Goal: Obtain resource: Obtain resource

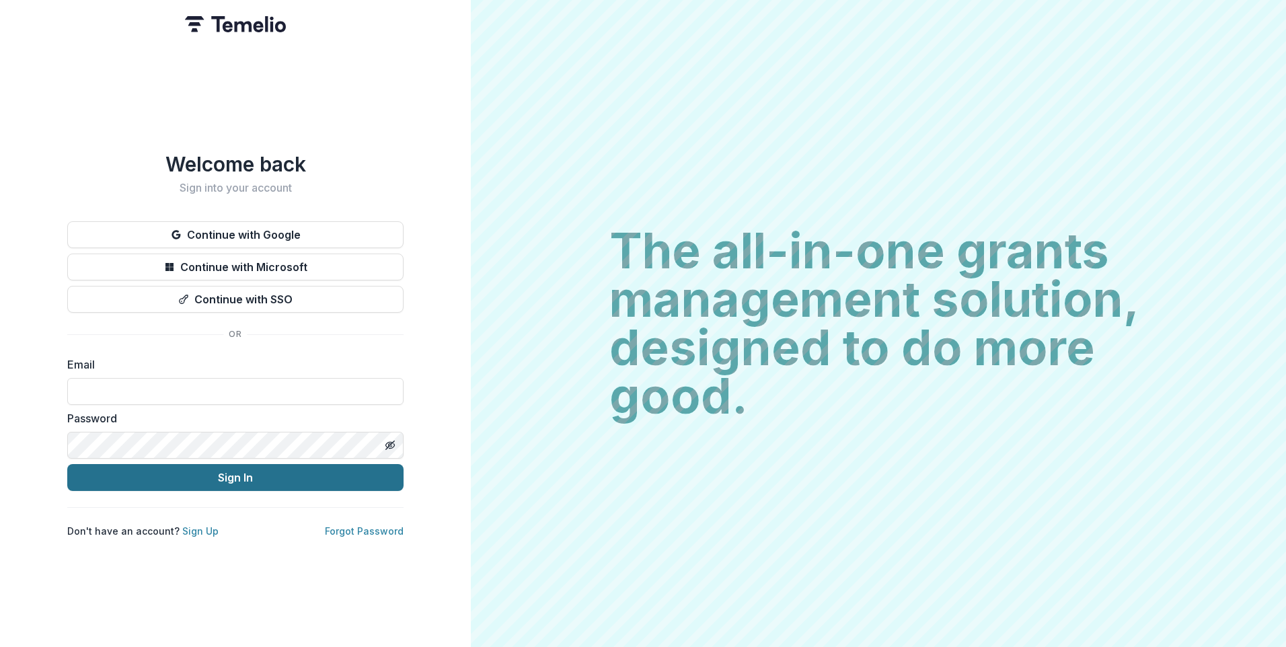
type input "**********"
click at [231, 471] on button "Sign In" at bounding box center [235, 477] width 336 height 27
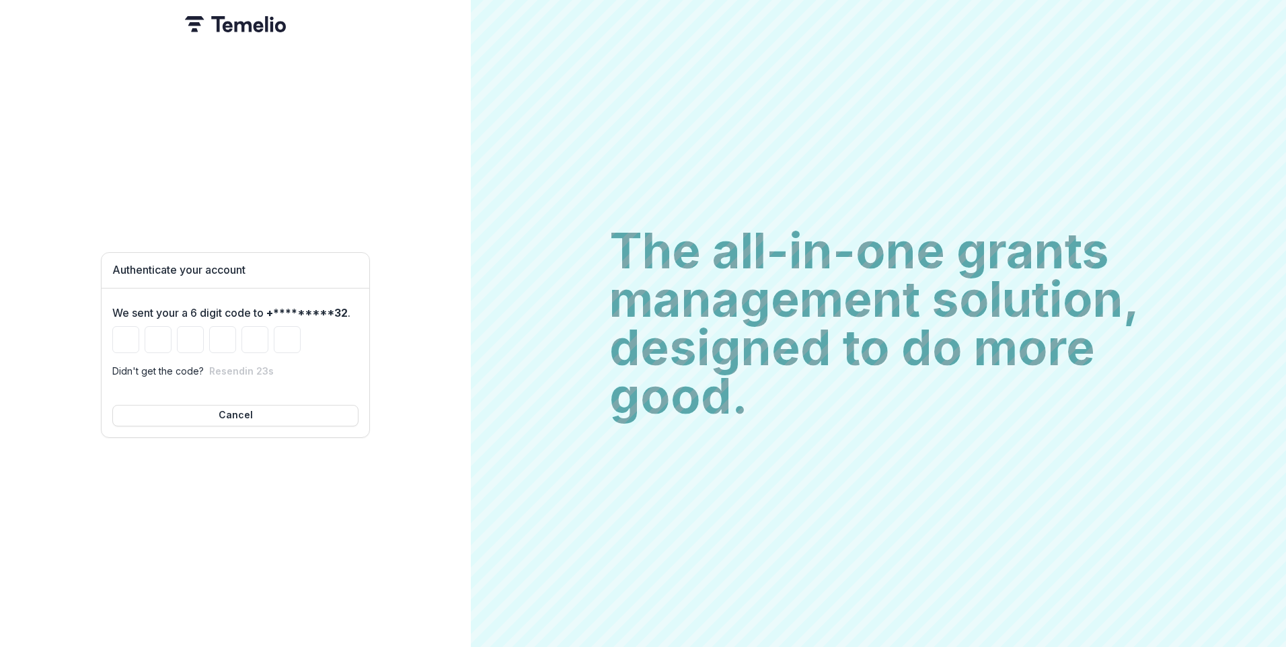
type input "*"
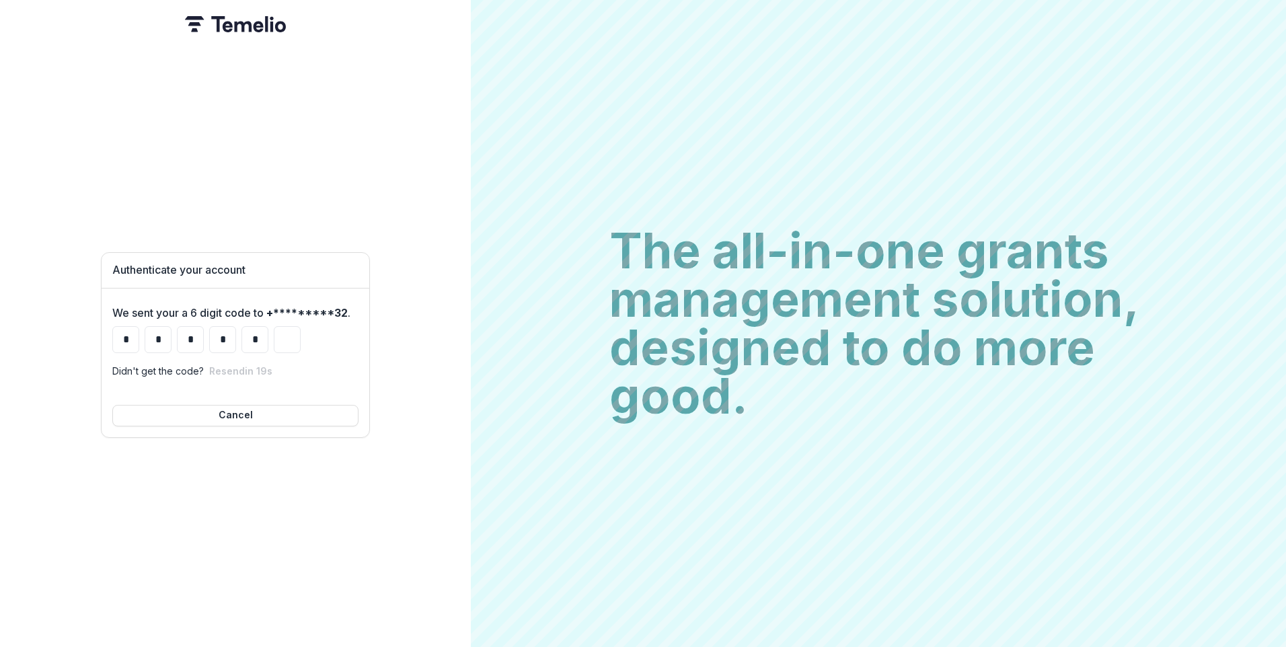
type input "*"
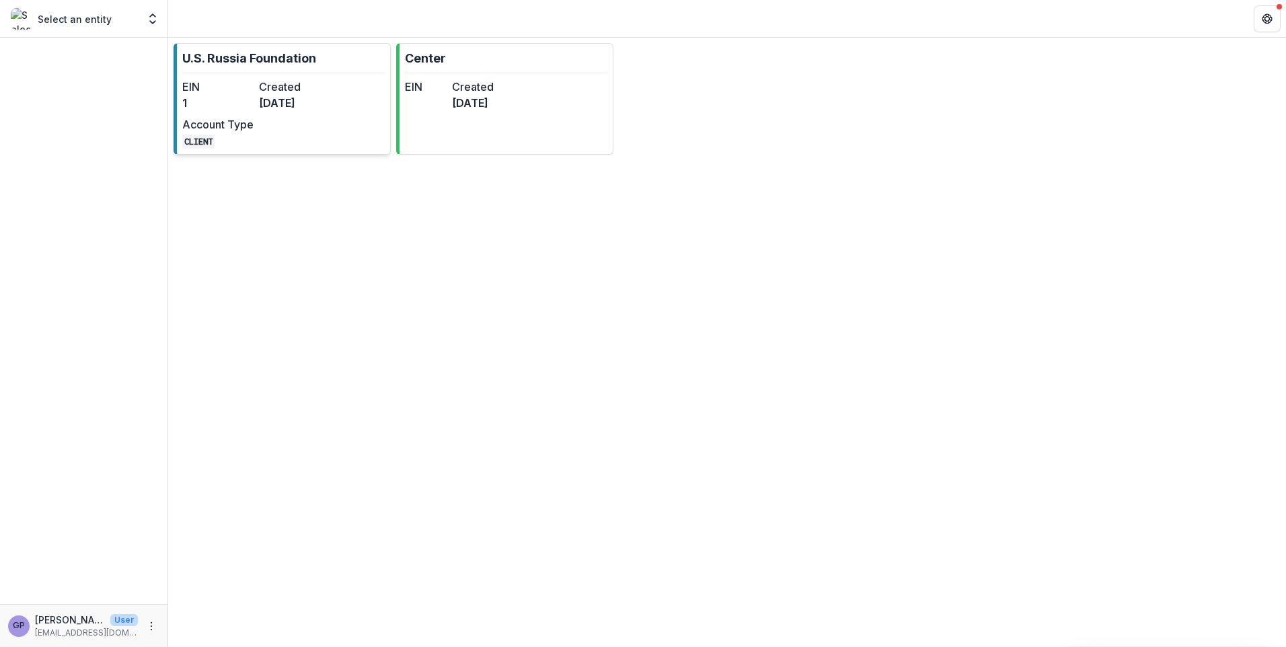
click at [309, 104] on dd "5 months ago" at bounding box center [294, 103] width 71 height 16
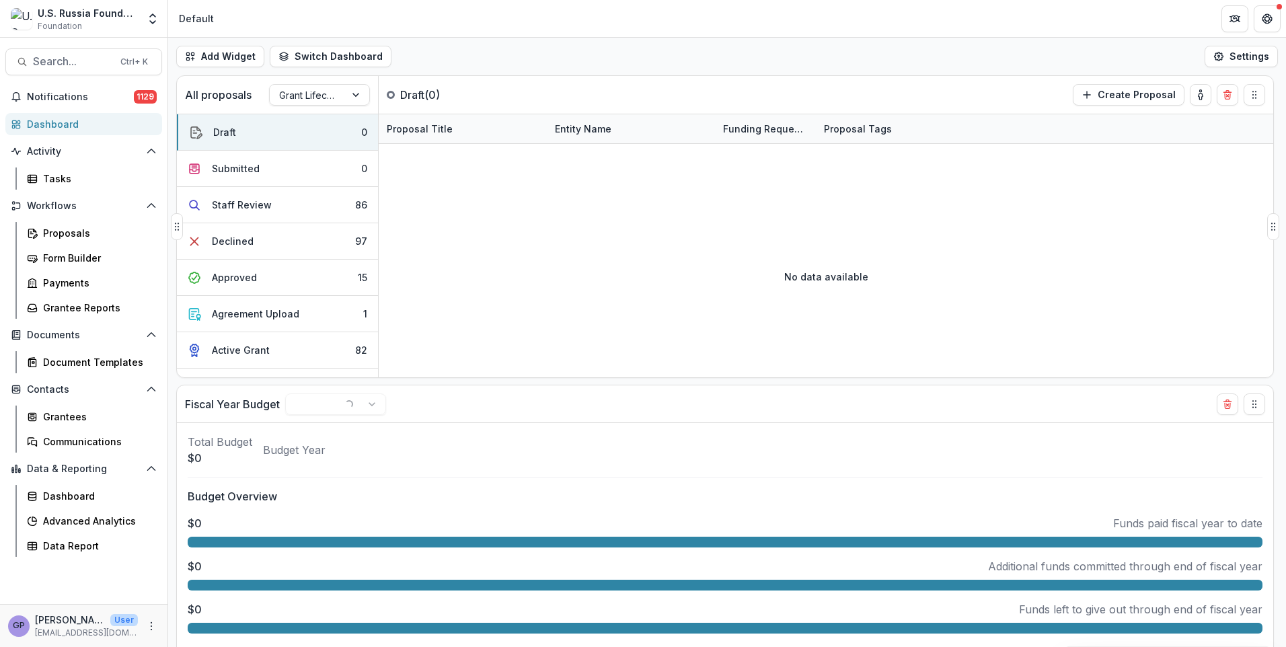
select select "******"
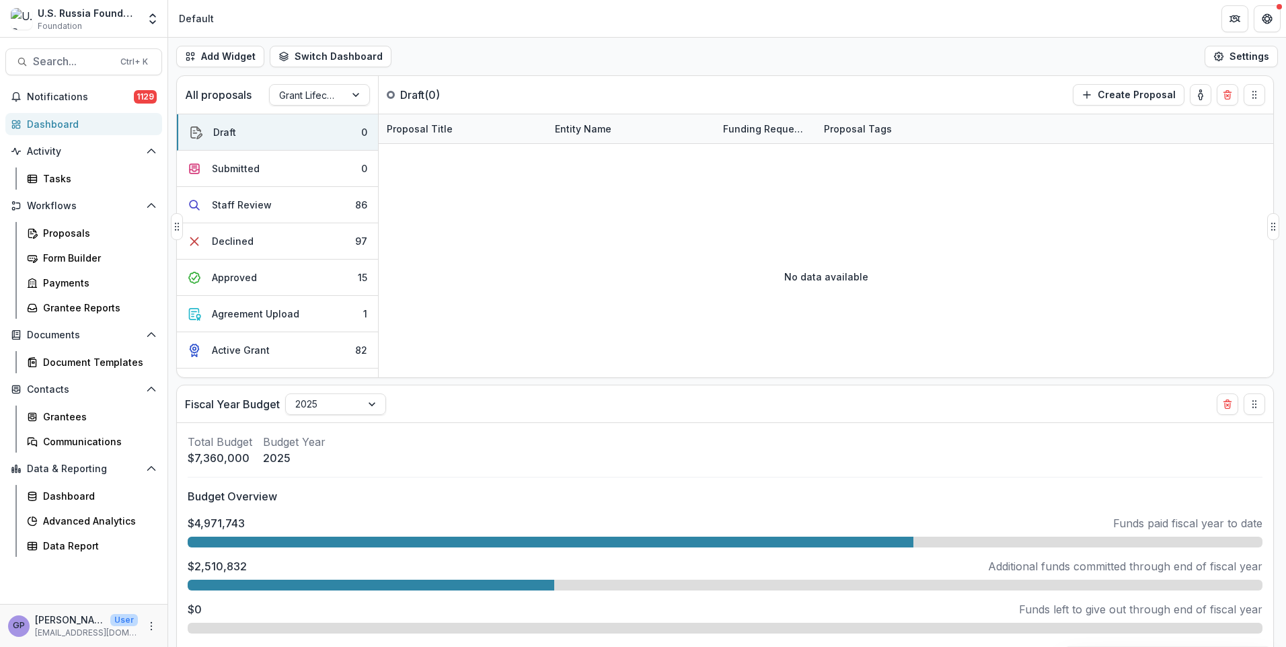
select select "******"
click at [67, 229] on div "Proposals" at bounding box center [97, 233] width 108 height 14
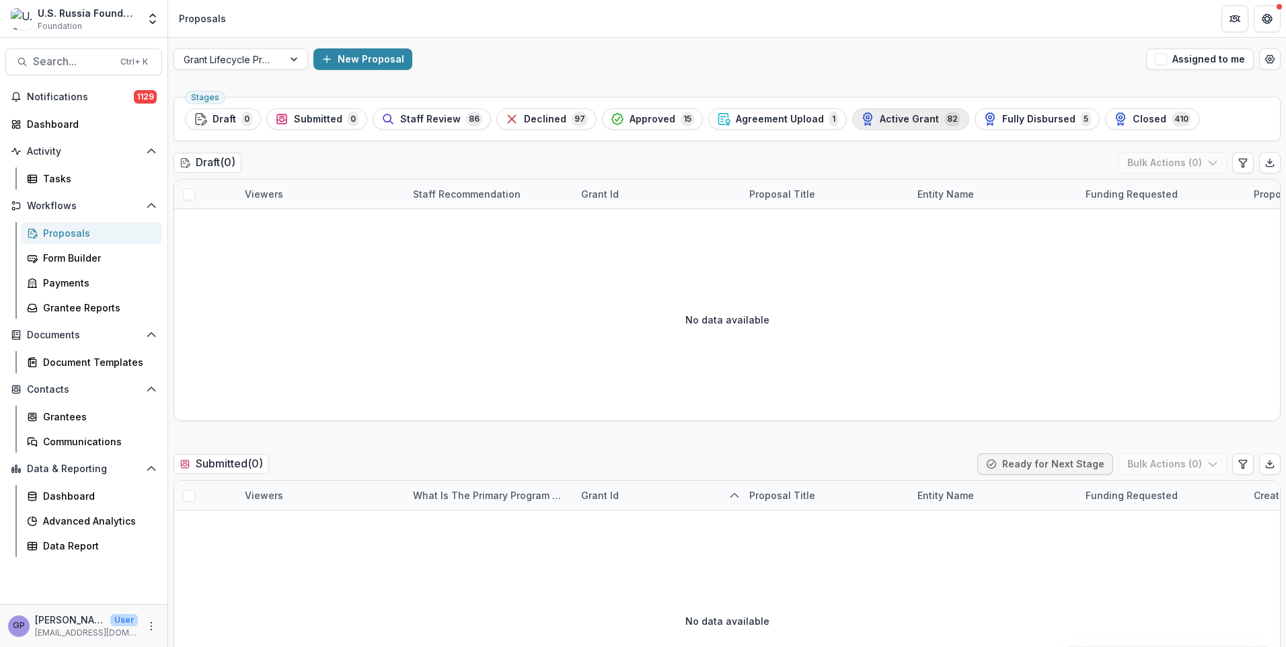
click at [906, 118] on span "Active Grant" at bounding box center [909, 119] width 59 height 11
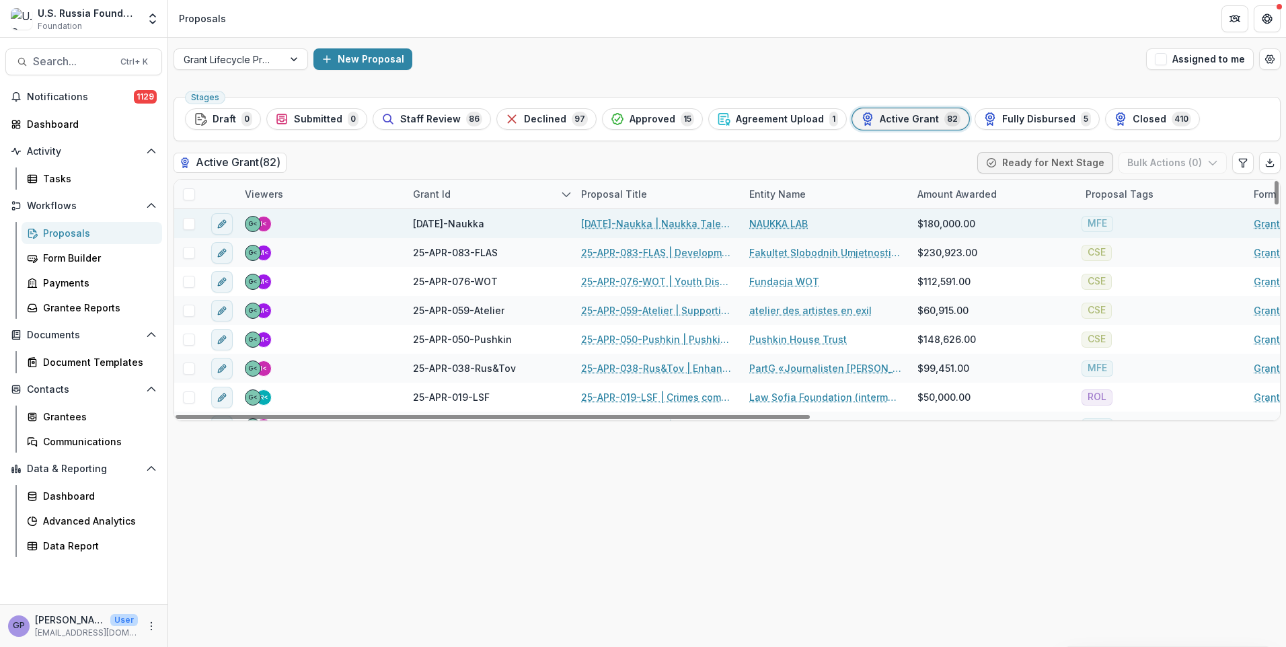
click at [644, 224] on link "25-APR-102-Naukka | Naukka Talents: Empowering Russian STEM Professionals for G…" at bounding box center [657, 224] width 152 height 14
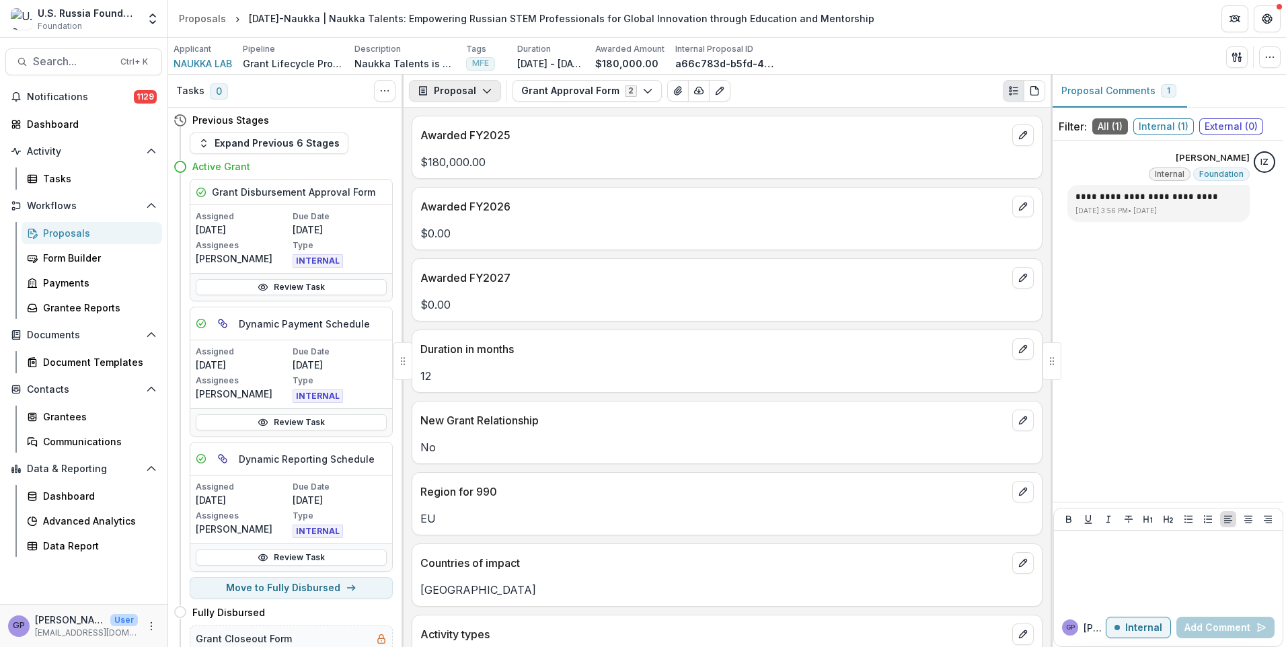
click at [482, 90] on icon "button" at bounding box center [487, 90] width 11 height 11
click at [475, 165] on div "Reports" at bounding box center [497, 166] width 123 height 14
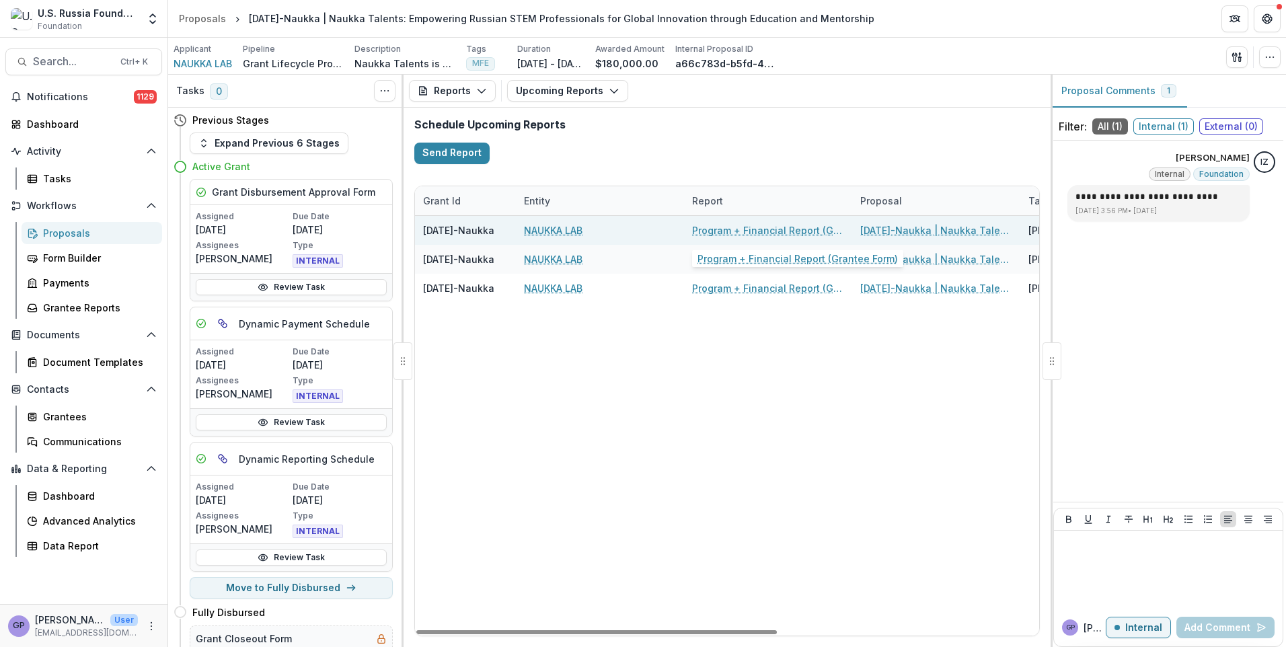
click at [739, 227] on link "Program + Financial Report (Grantee Form)" at bounding box center [768, 230] width 152 height 14
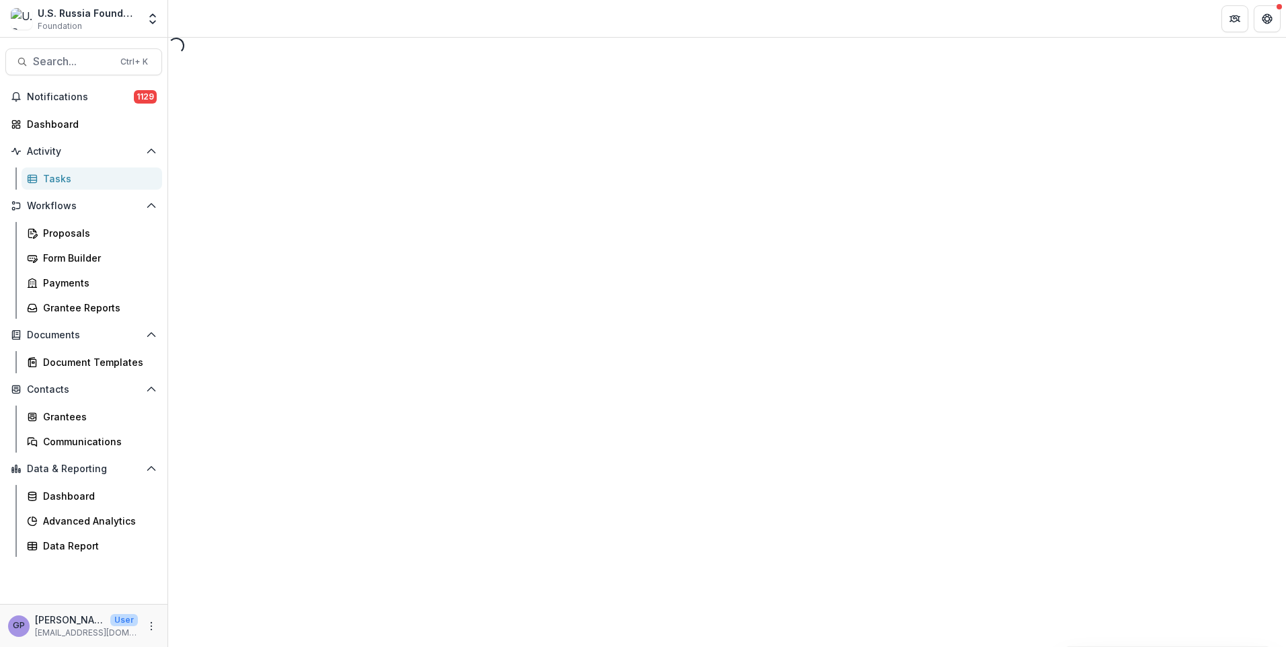
select select "********"
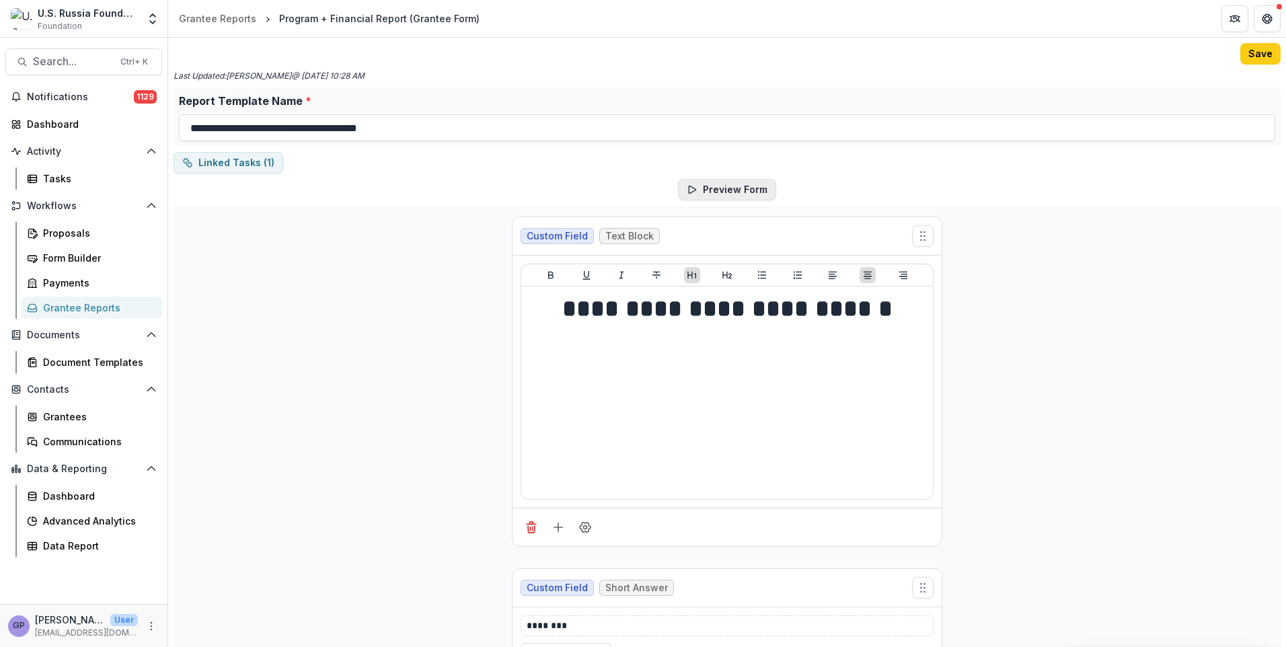
click at [729, 192] on button "Preview Form" at bounding box center [727, 190] width 98 height 22
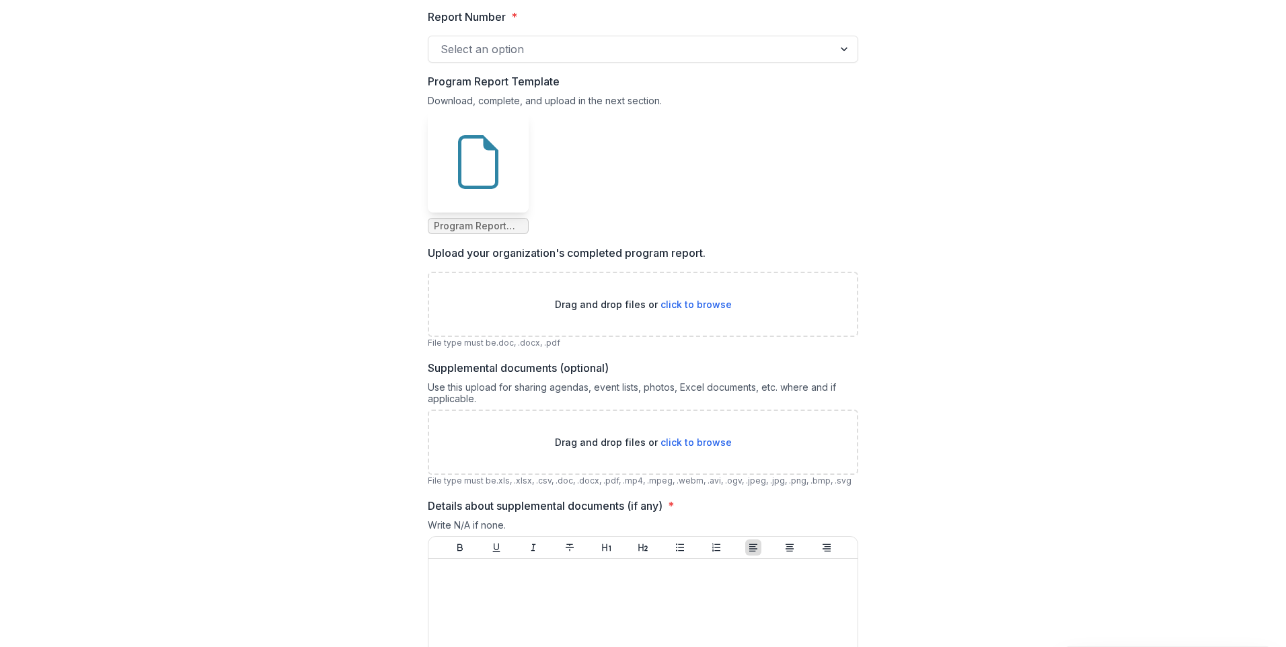
scroll to position [510, 0]
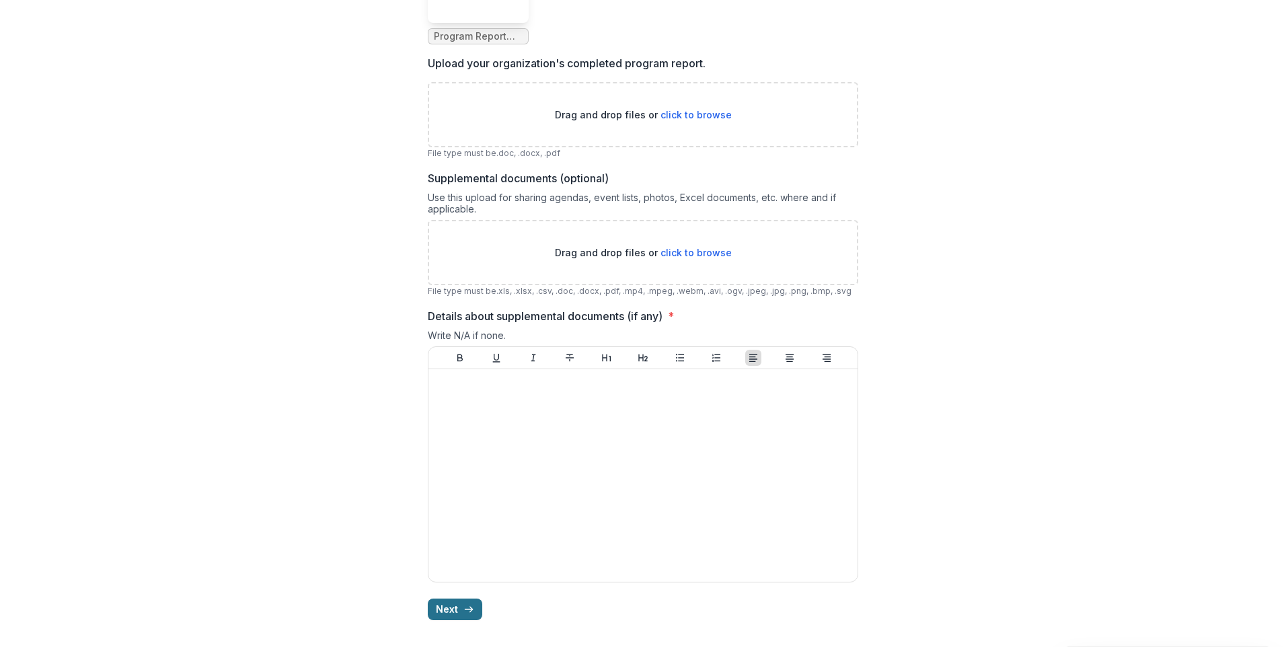
click at [449, 606] on button "Next" at bounding box center [455, 610] width 54 height 22
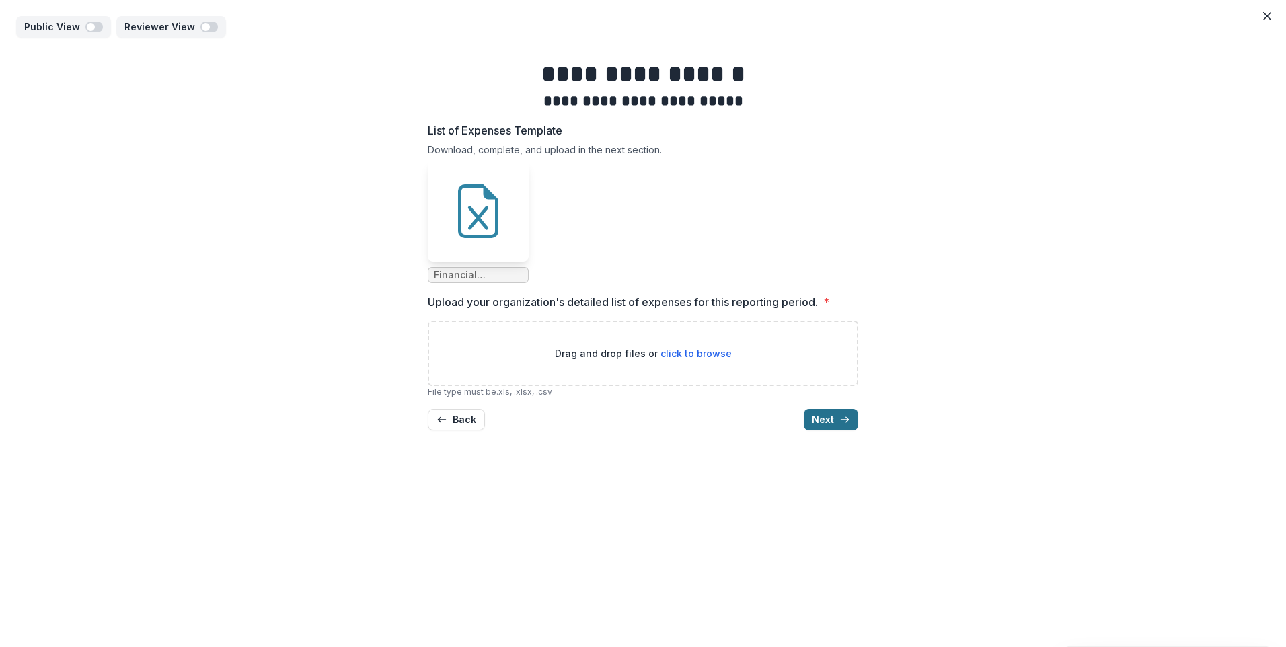
scroll to position [0, 0]
click at [453, 425] on button "Back" at bounding box center [456, 420] width 57 height 22
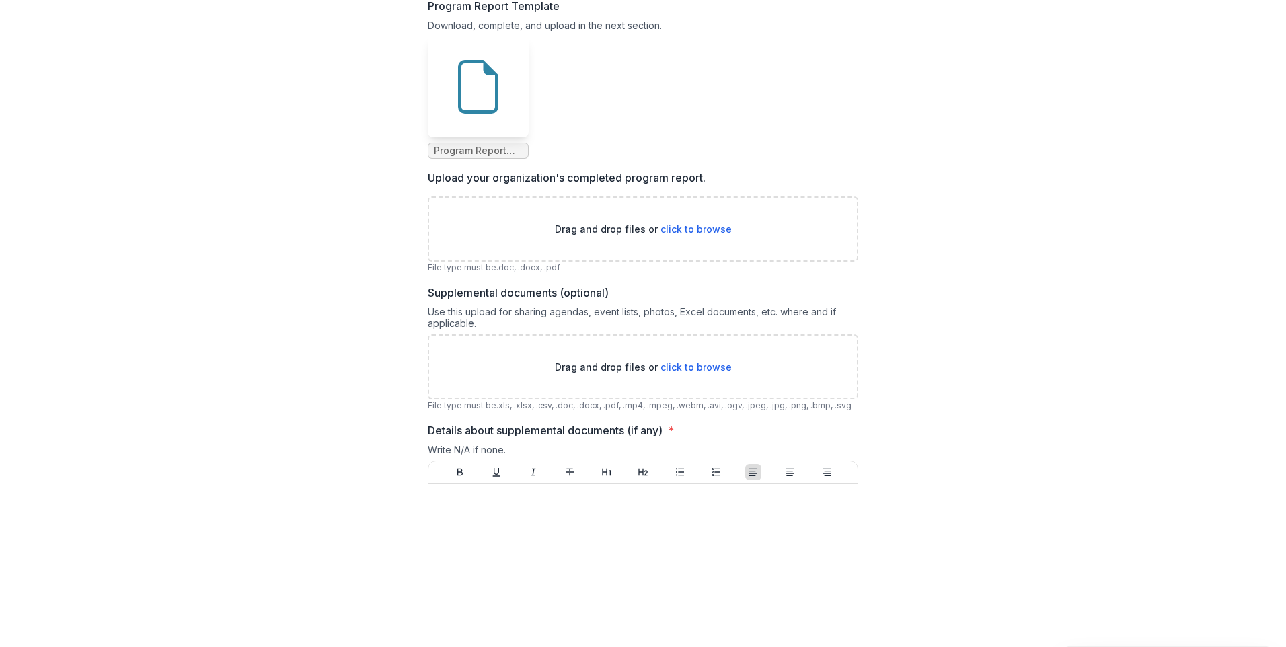
scroll to position [394, 0]
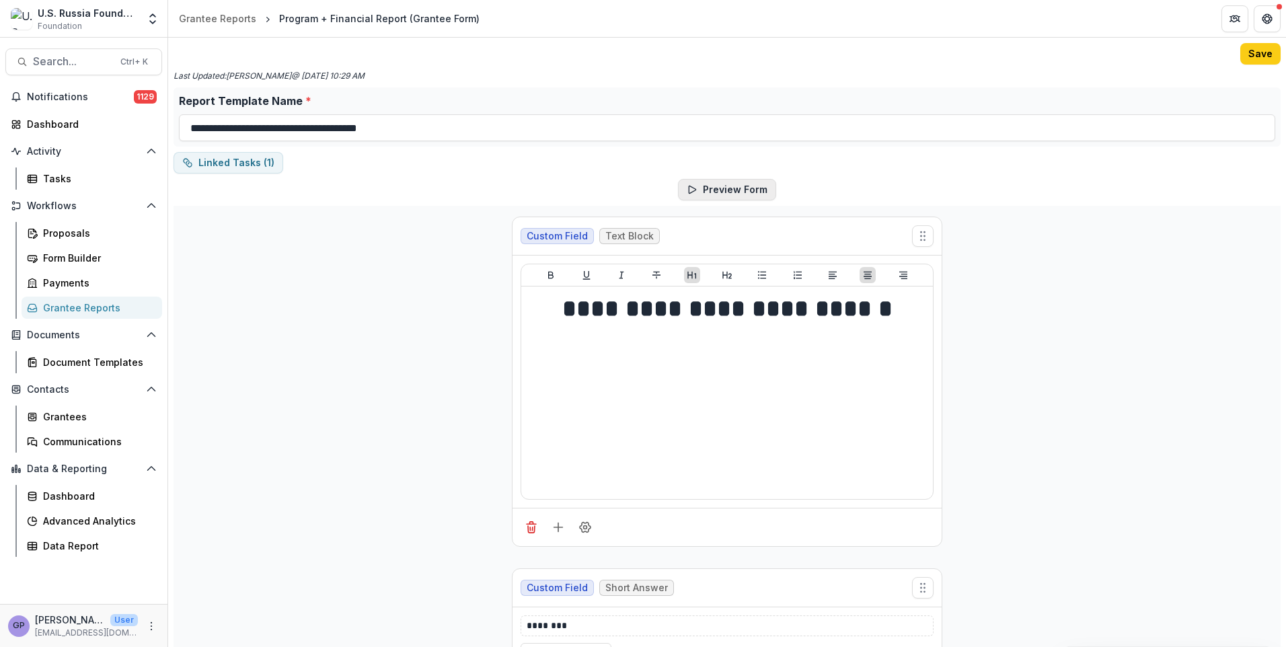
click at [724, 196] on button "Preview Form" at bounding box center [727, 190] width 98 height 22
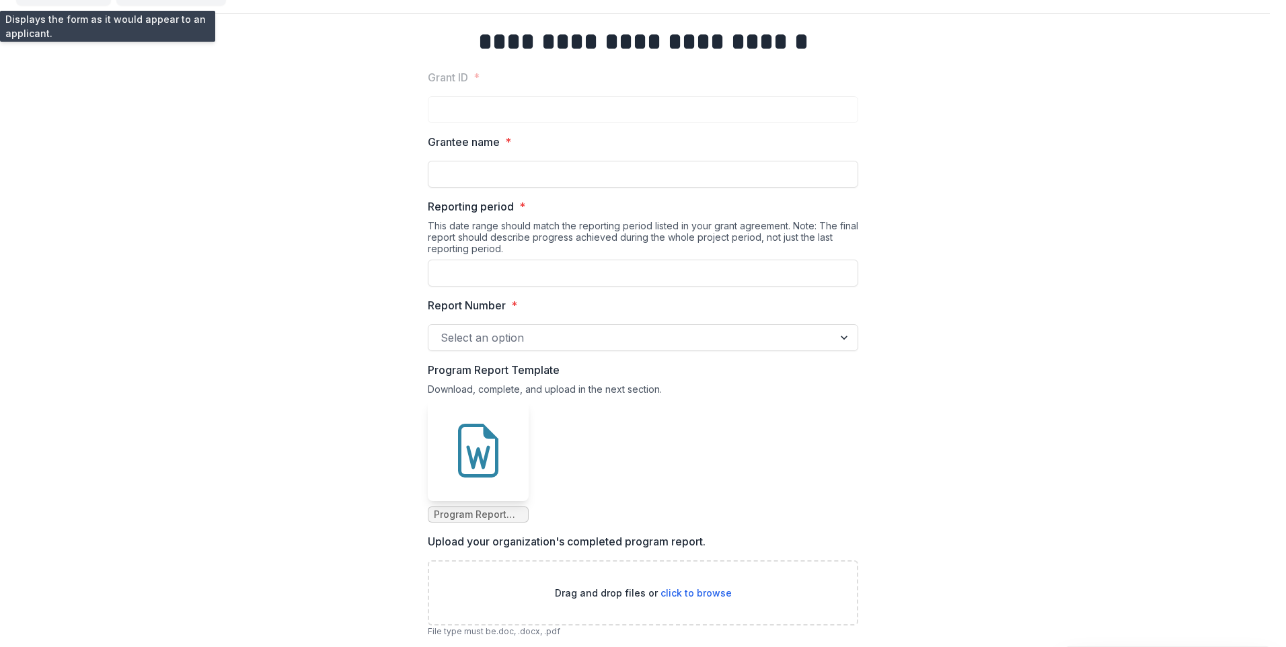
scroll to position [31, 0]
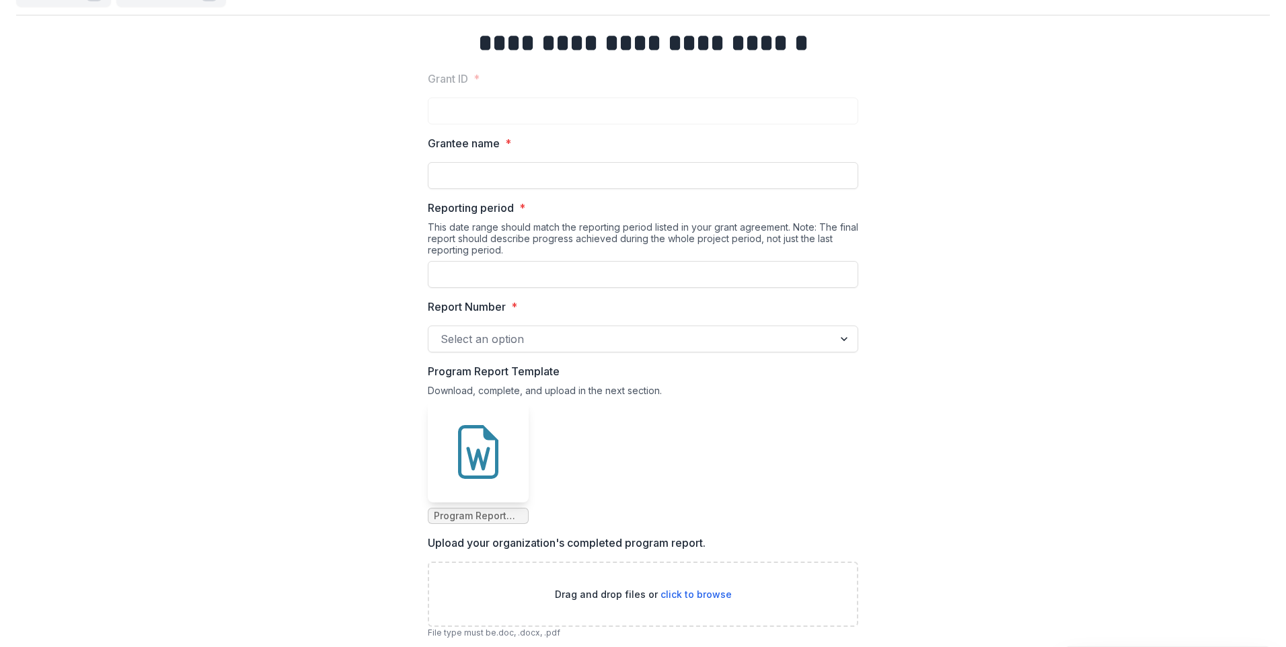
click at [639, 252] on div "This date range should match the reporting period listed in your grant agreemen…" at bounding box center [643, 241] width 430 height 40
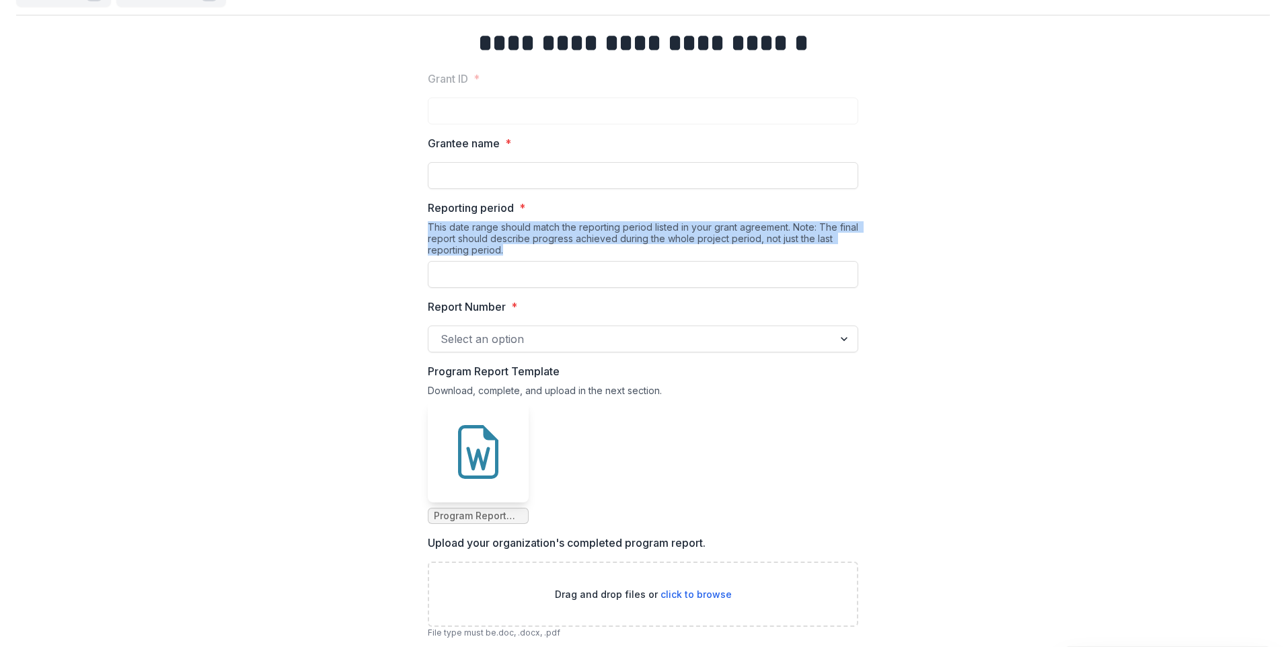
drag, startPoint x: 428, startPoint y: 225, endPoint x: 502, endPoint y: 245, distance: 76.7
click at [502, 245] on div "This date range should match the reporting period listed in your grant agreemen…" at bounding box center [643, 241] width 430 height 40
copy div "This date range should match the reporting period listed in your grant agreemen…"
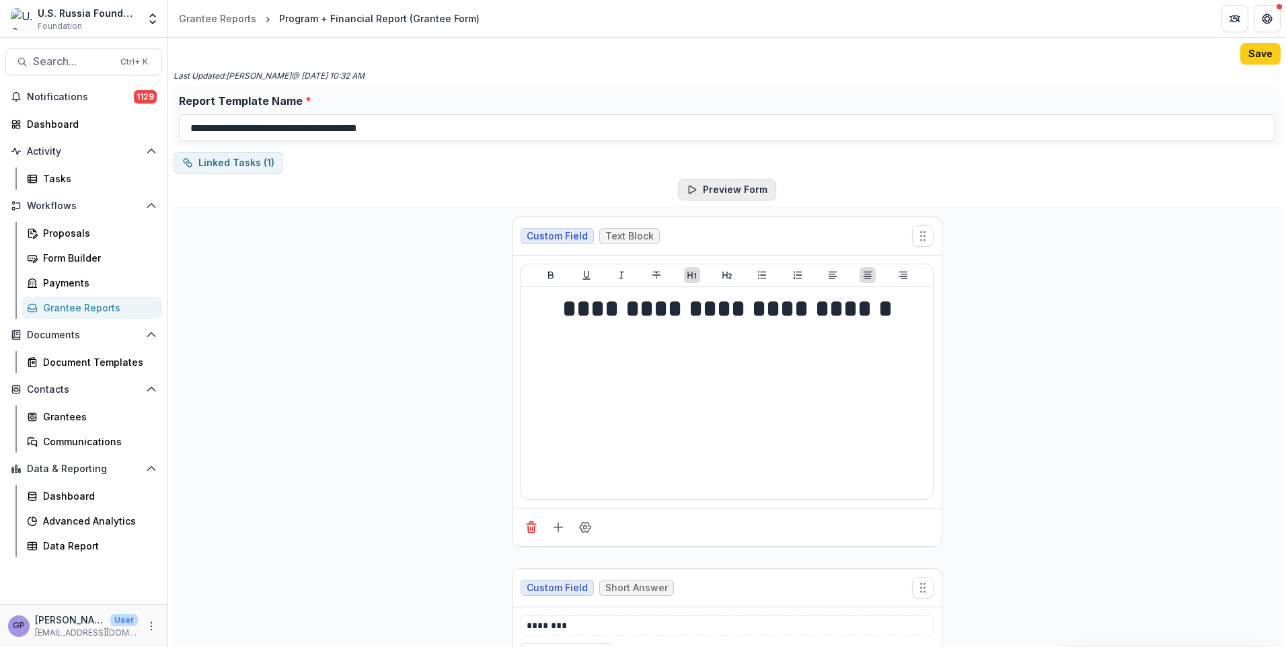
click at [731, 188] on button "Preview Form" at bounding box center [727, 190] width 98 height 22
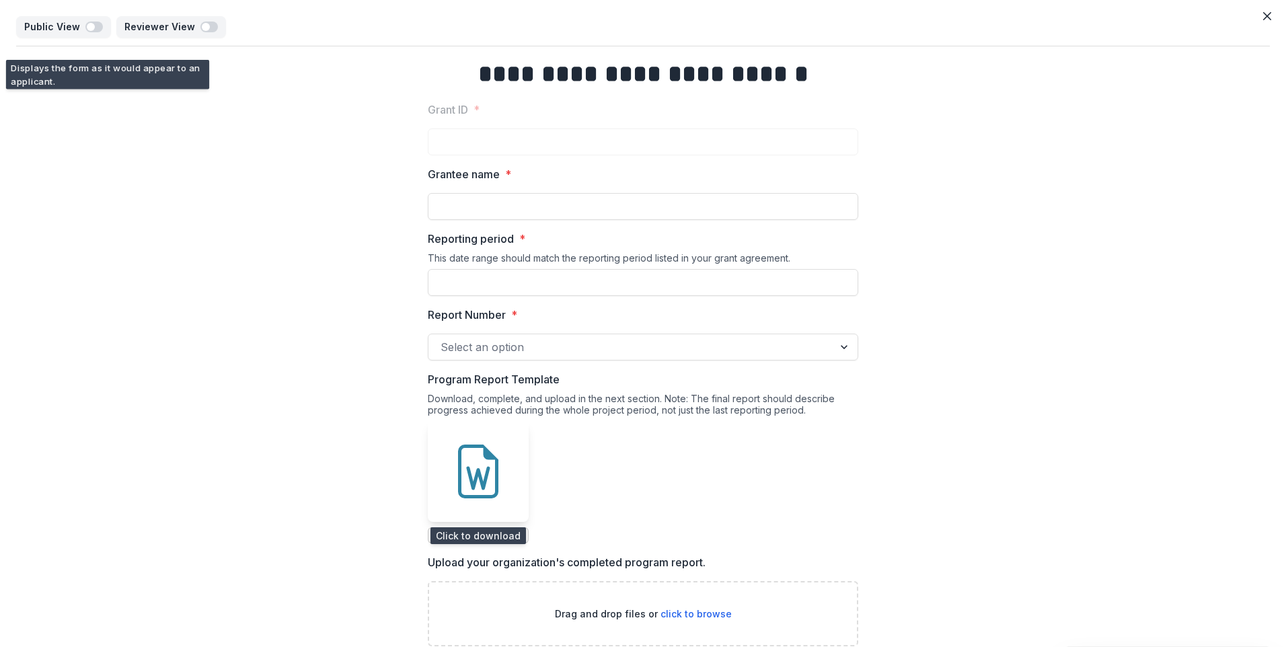
click at [468, 496] on icon at bounding box center [478, 472] width 40 height 54
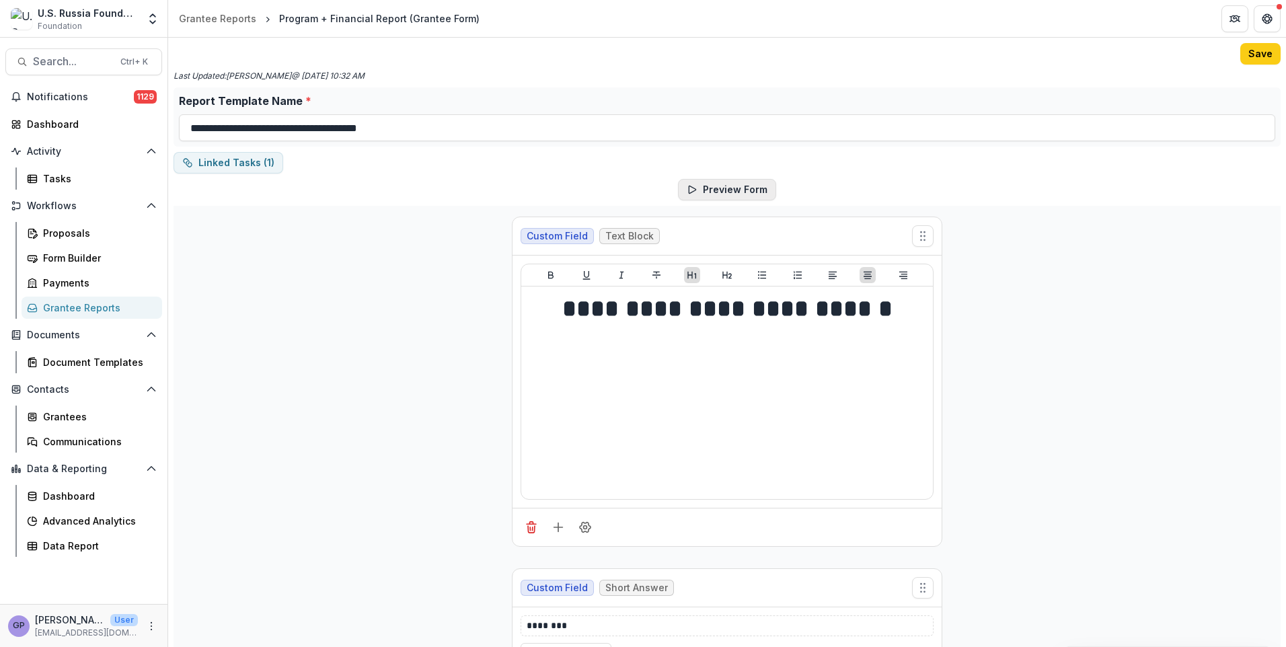
click at [733, 184] on button "Preview Form" at bounding box center [727, 190] width 98 height 22
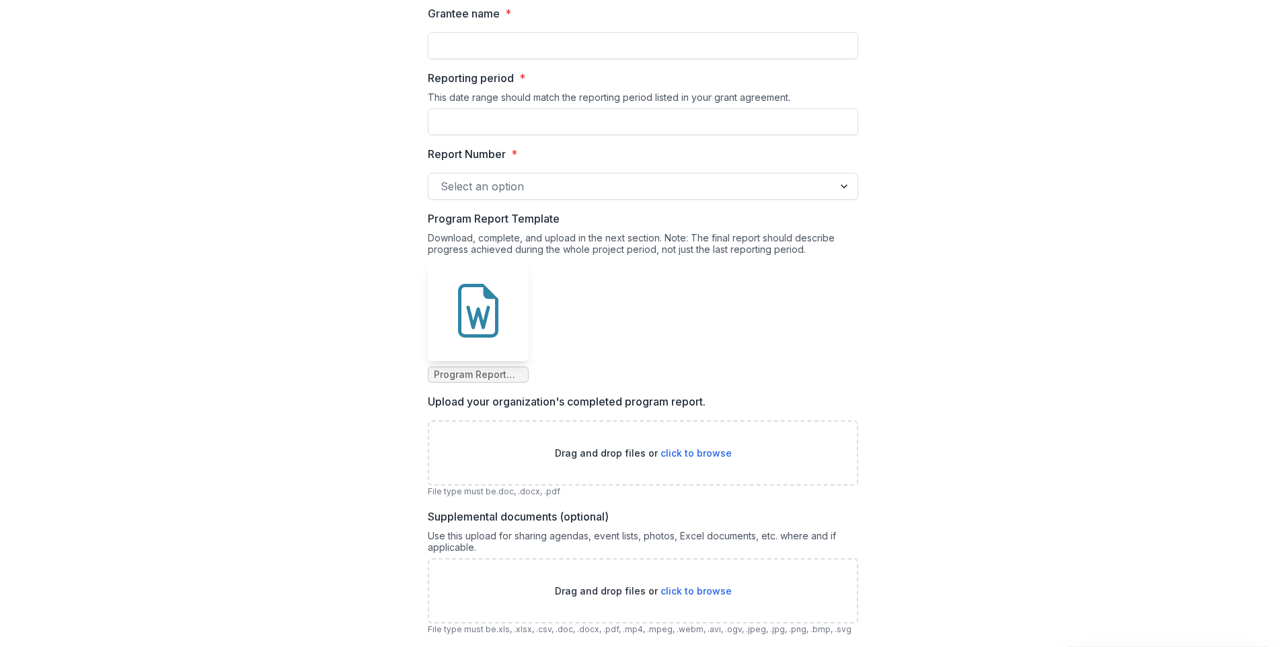
scroll to position [161, 0]
click at [481, 328] on icon at bounding box center [478, 317] width 24 height 24
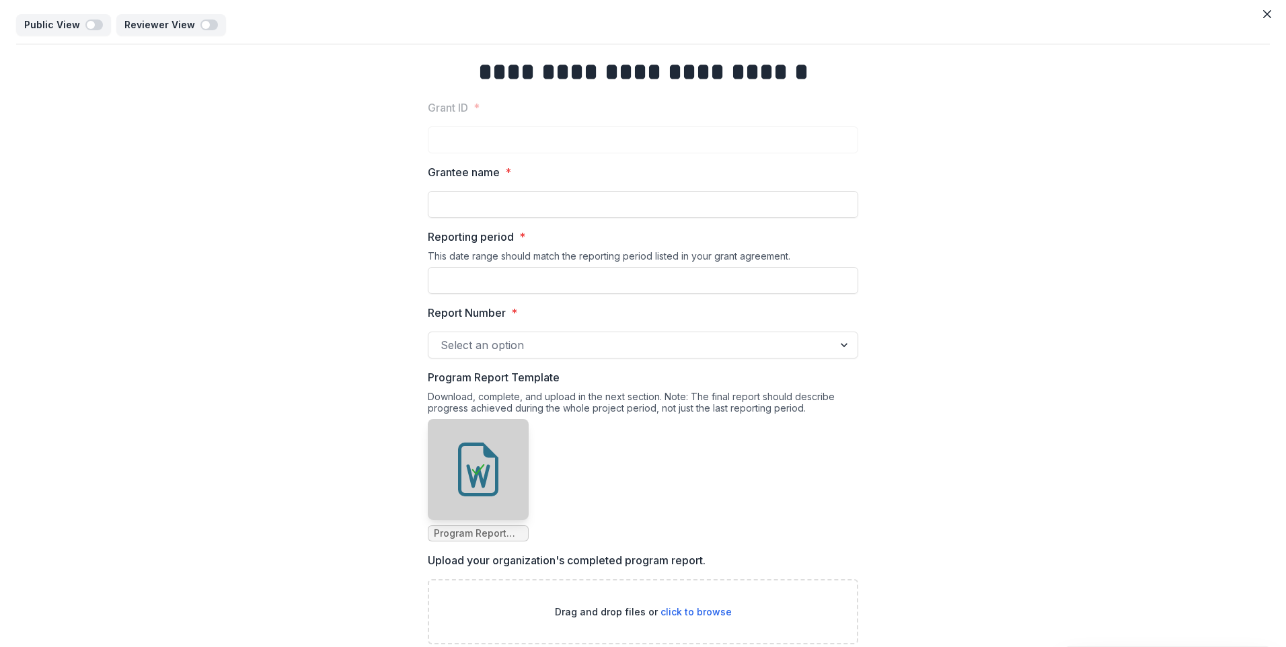
scroll to position [0, 0]
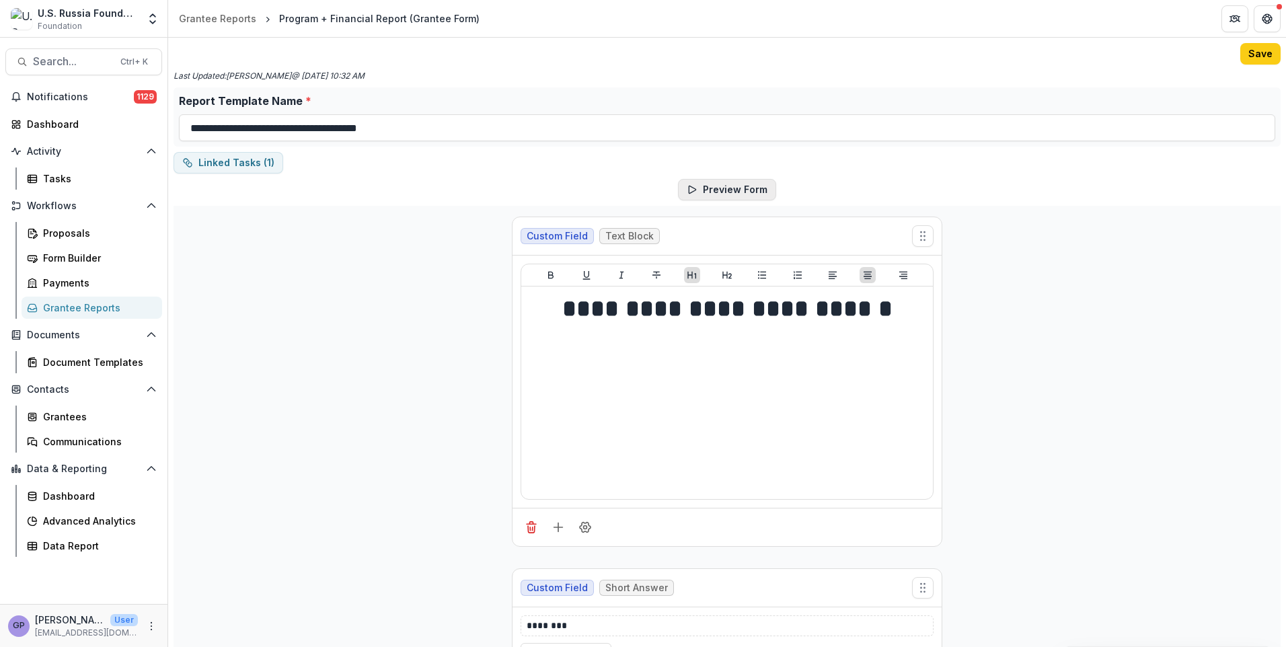
click at [731, 181] on button "Preview Form" at bounding box center [727, 190] width 98 height 22
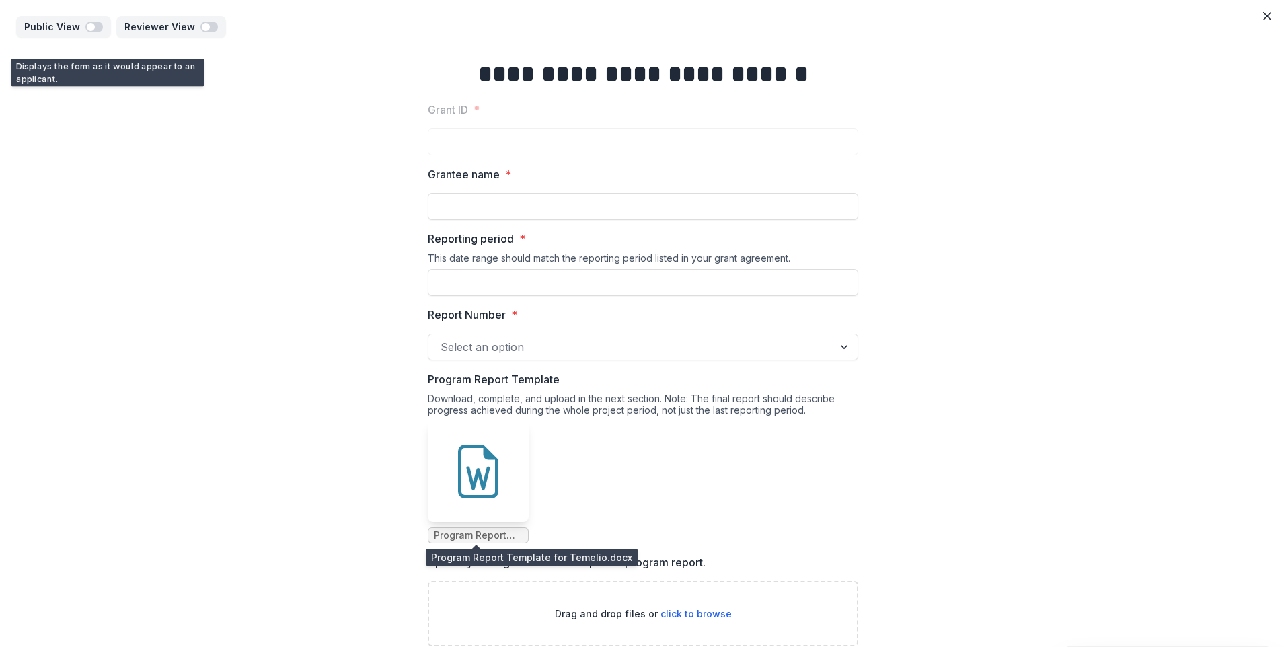
click at [473, 535] on span "Program Report Template for Temelio.docx" at bounding box center [478, 535] width 89 height 11
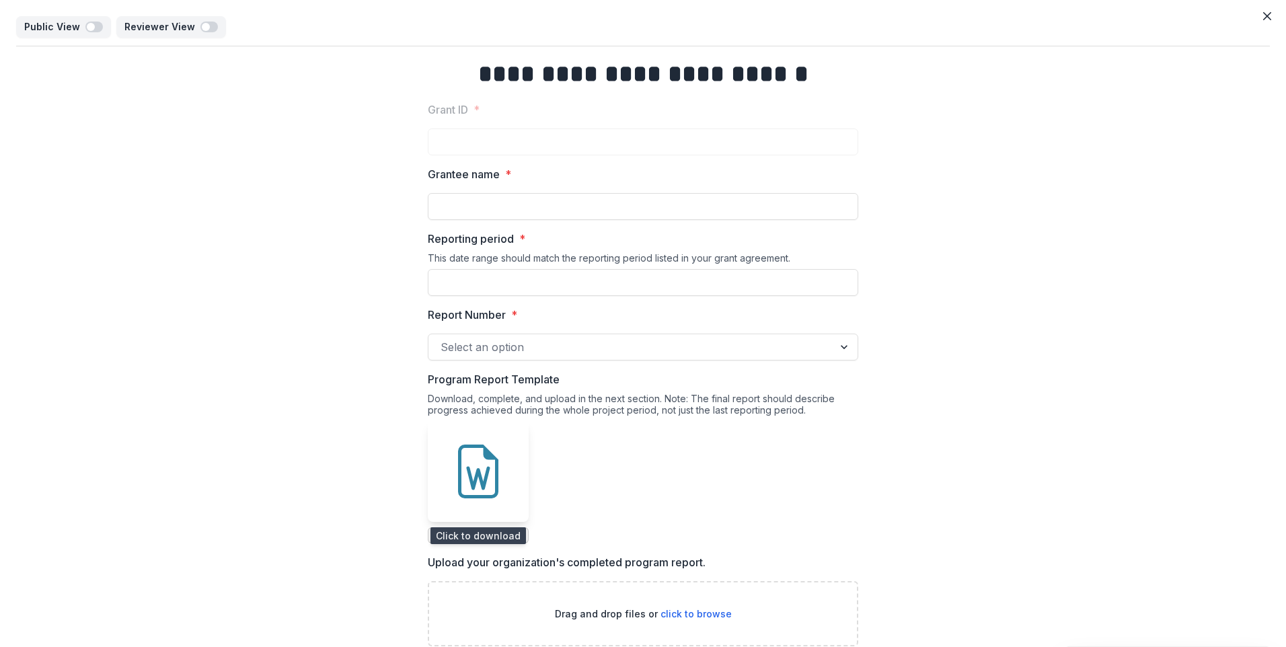
click at [477, 490] on icon at bounding box center [478, 472] width 54 height 54
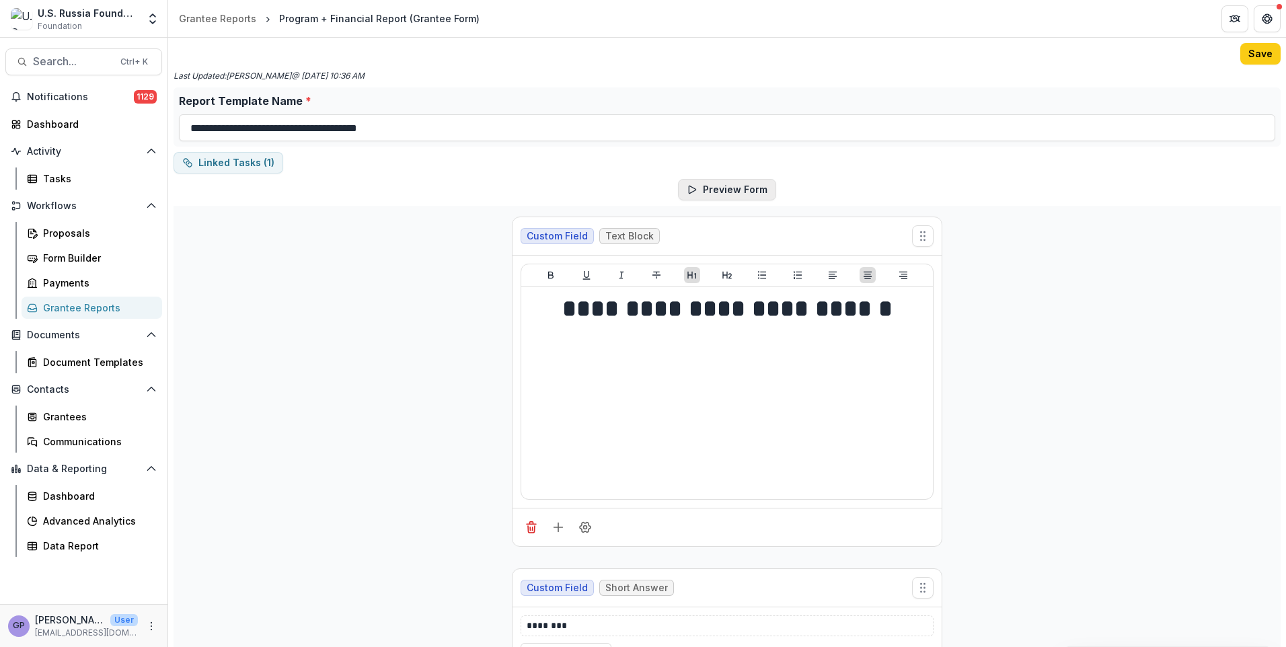
click at [736, 188] on button "Preview Form" at bounding box center [727, 190] width 98 height 22
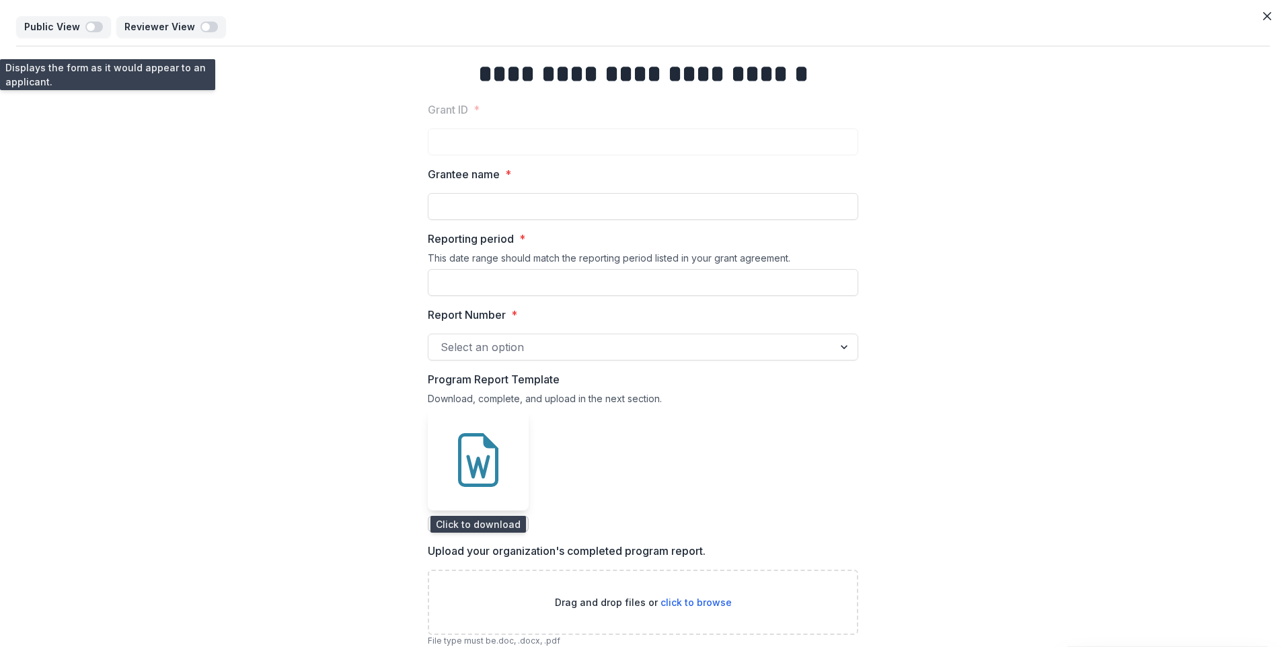
click at [469, 504] on div at bounding box center [478, 460] width 101 height 101
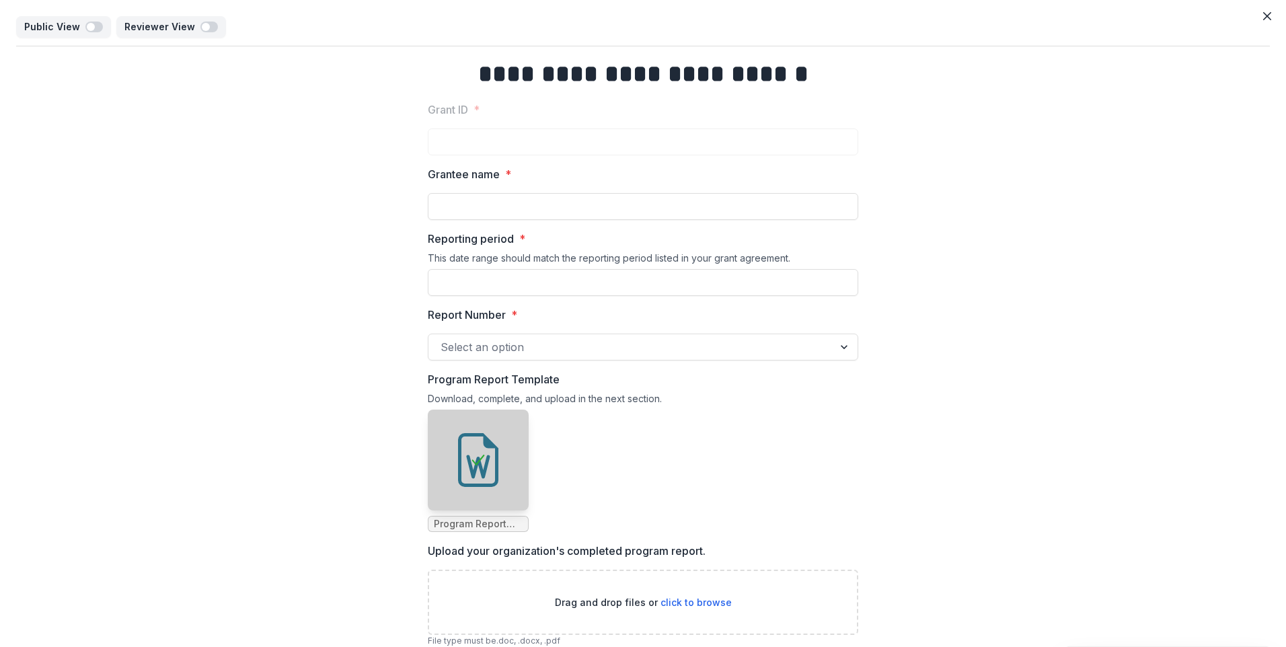
click at [1049, 321] on div "**********" at bounding box center [643, 582] width 1254 height 1072
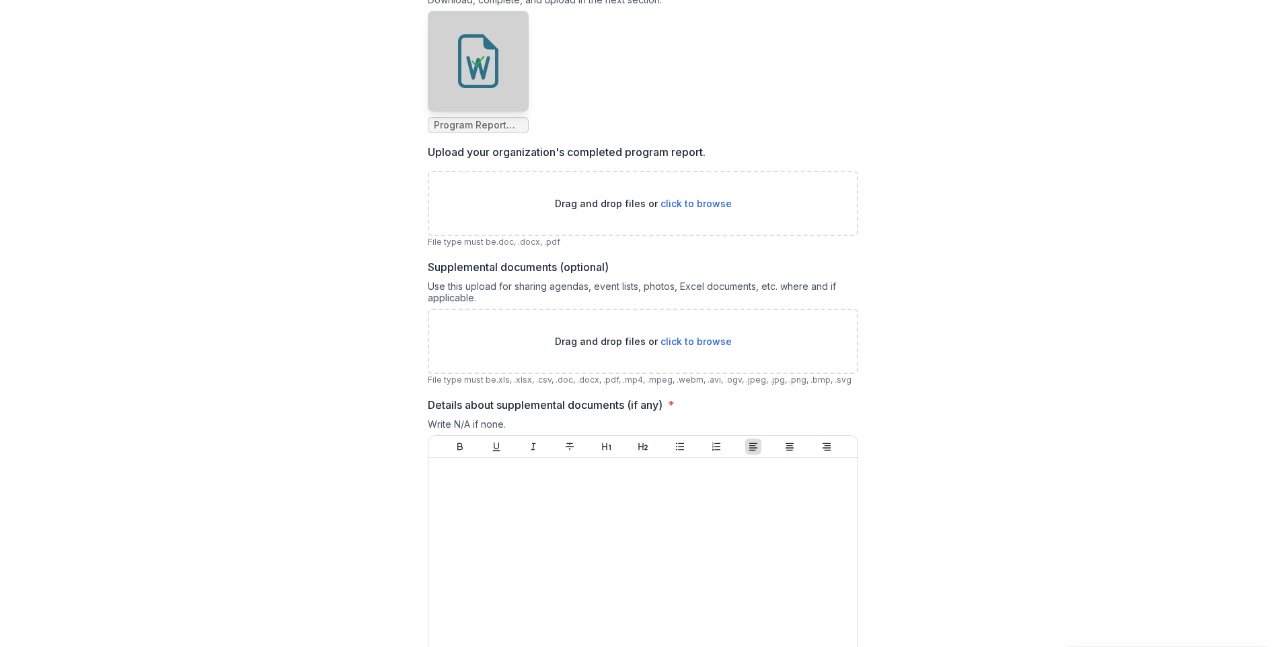
scroll to position [488, 0]
